Goal: Check status: Check status

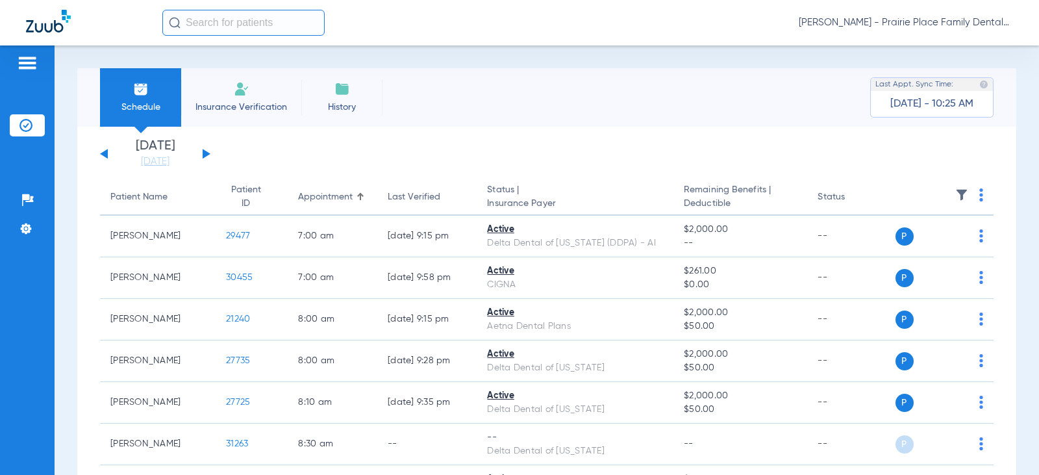
click at [204, 149] on div "[DATE] [DATE] [DATE] [DATE] [DATE] [DATE] [DATE] [DATE] [DATE] [DATE] [DATE] [D…" at bounding box center [155, 154] width 110 height 29
click at [206, 155] on button at bounding box center [207, 154] width 8 height 10
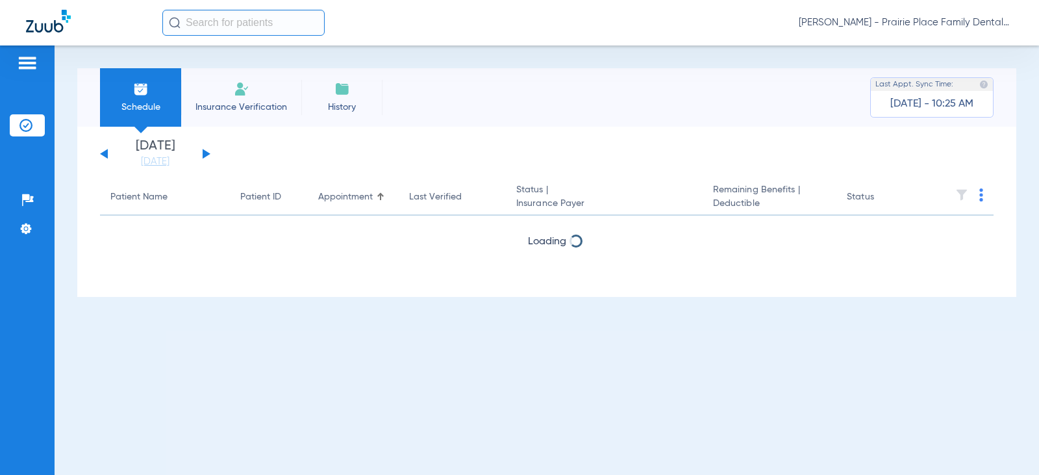
click at [206, 155] on button at bounding box center [207, 154] width 8 height 10
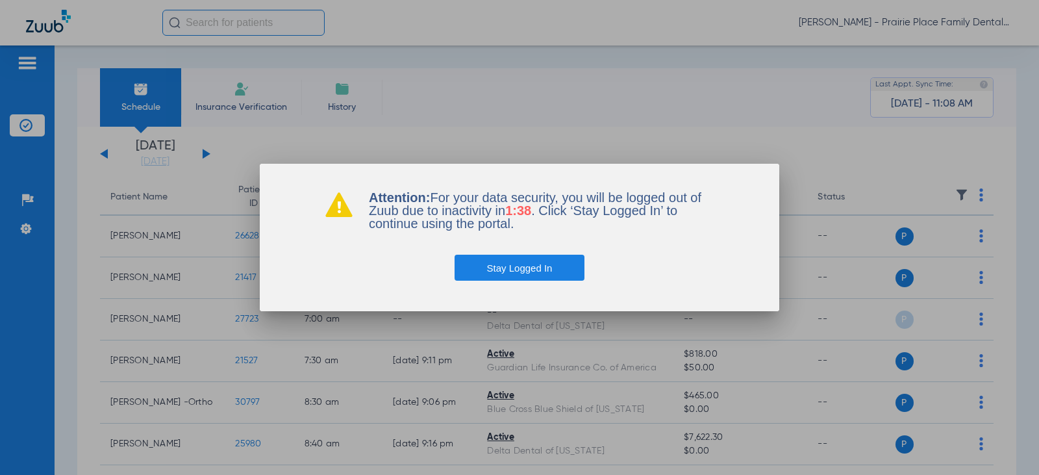
click at [548, 266] on button "Stay Logged In" at bounding box center [519, 267] width 130 height 26
